Goal: Transaction & Acquisition: Book appointment/travel/reservation

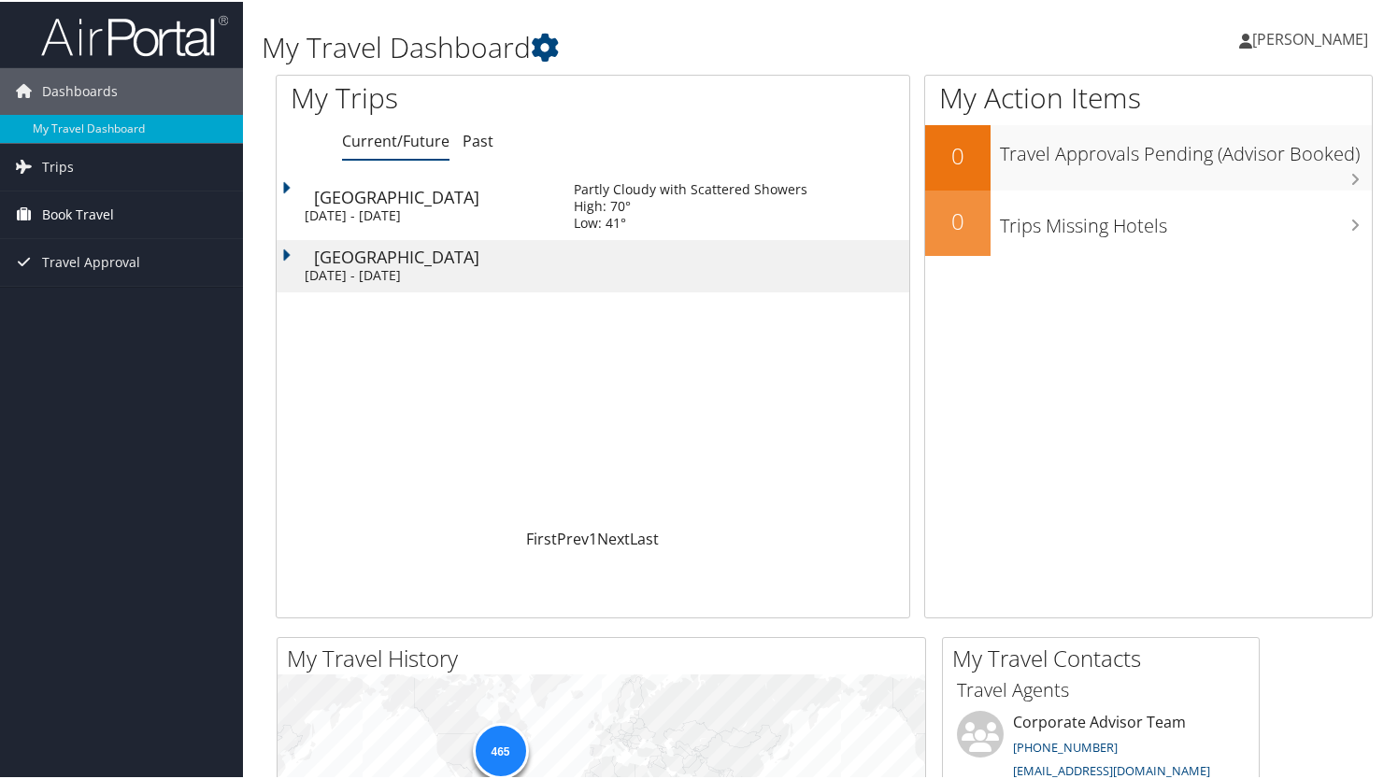
click at [80, 206] on span "Book Travel" at bounding box center [78, 213] width 72 height 47
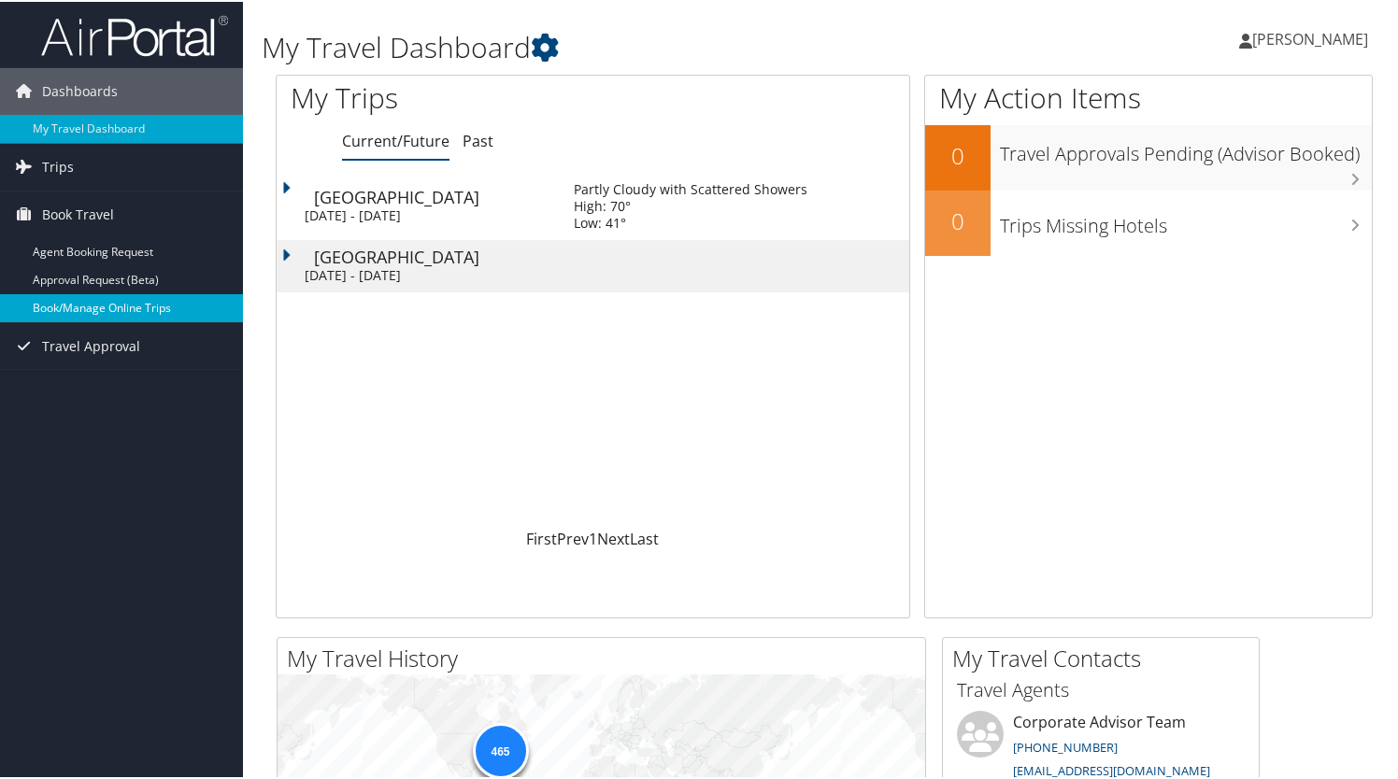
click at [62, 301] on link "Book/Manage Online Trips" at bounding box center [121, 306] width 243 height 28
